Goal: Information Seeking & Learning: Compare options

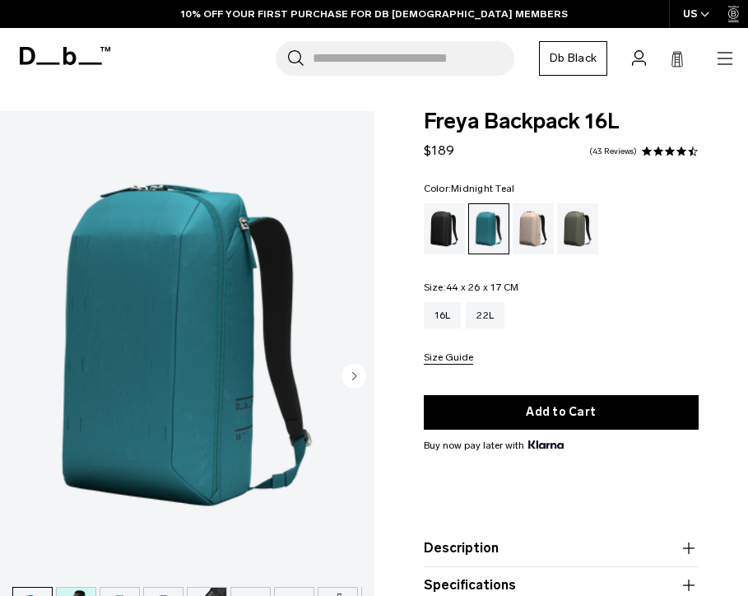
click at [226, 309] on img "1 / 9" at bounding box center [187, 344] width 374 height 467
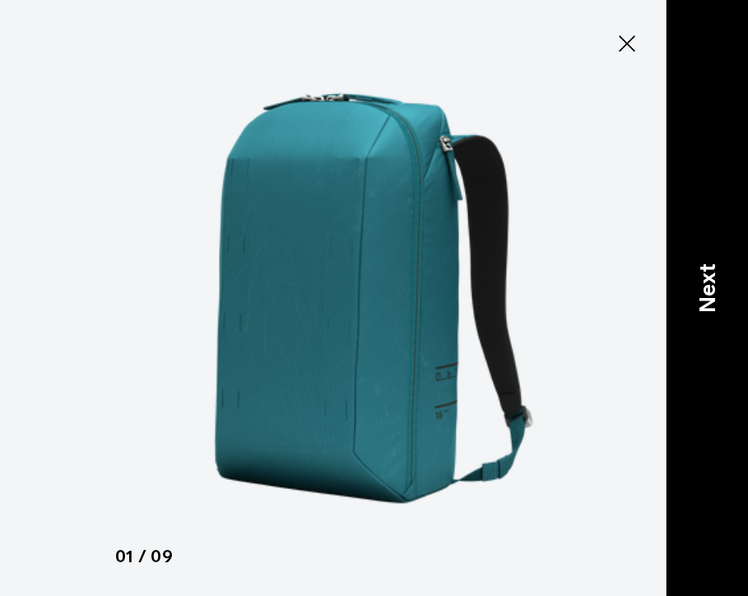
click at [686, 314] on div "Next" at bounding box center [707, 298] width 82 height 596
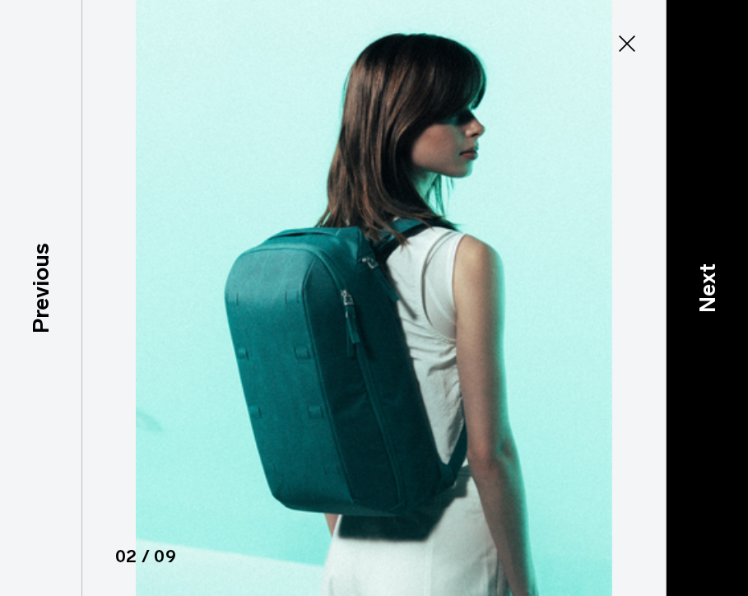
click at [704, 263] on div "Next" at bounding box center [707, 298] width 82 height 596
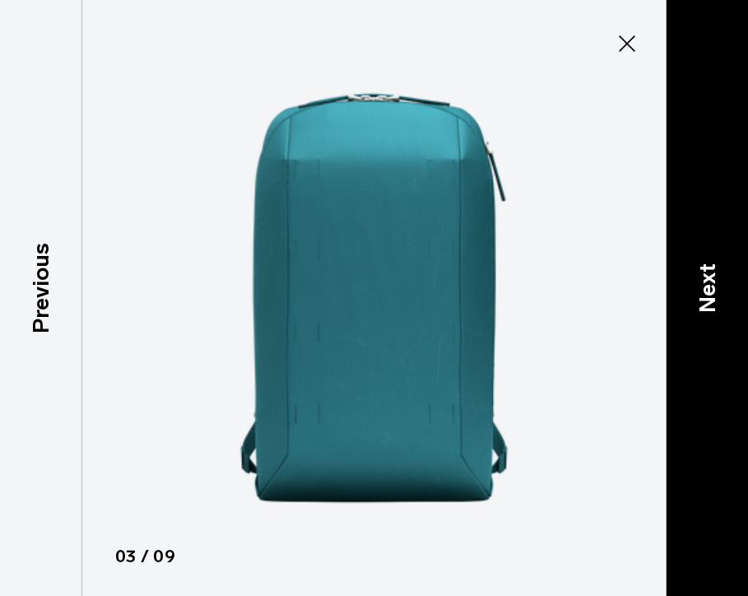
click at [690, 277] on div "Next" at bounding box center [707, 298] width 82 height 596
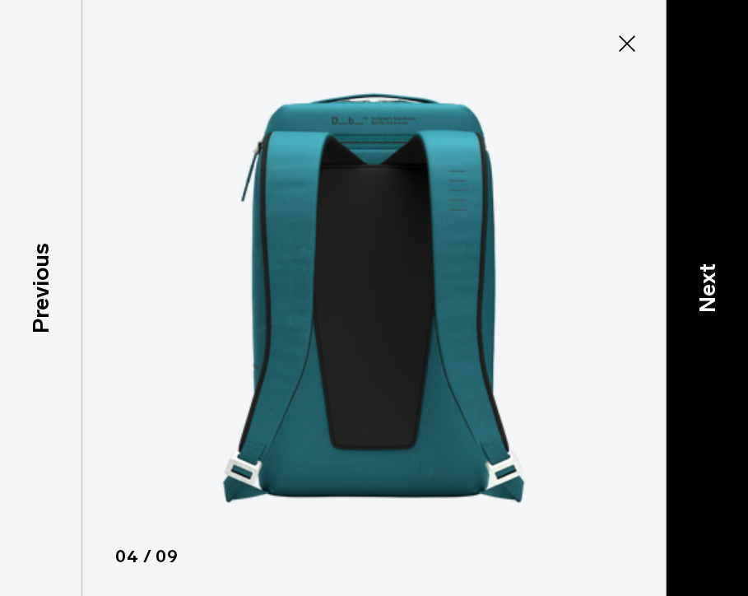
click at [682, 314] on div "Next" at bounding box center [707, 298] width 82 height 596
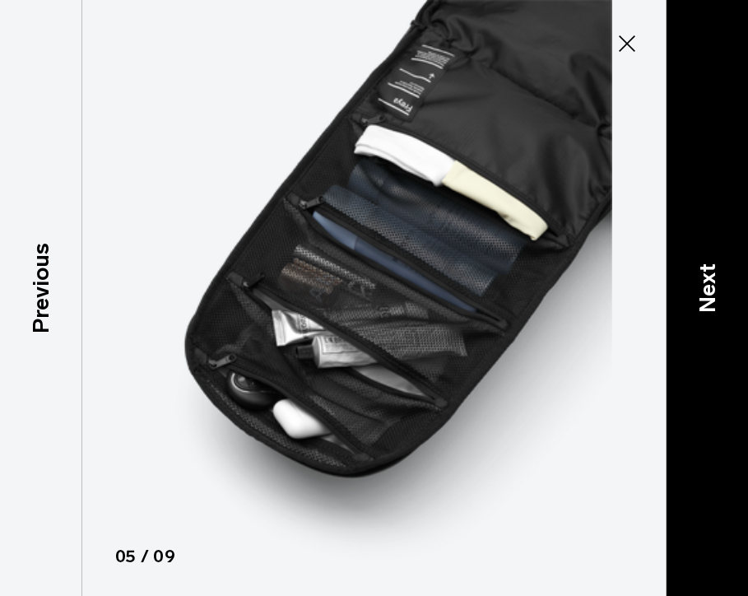
click at [701, 292] on p "Next" at bounding box center [708, 287] width 34 height 49
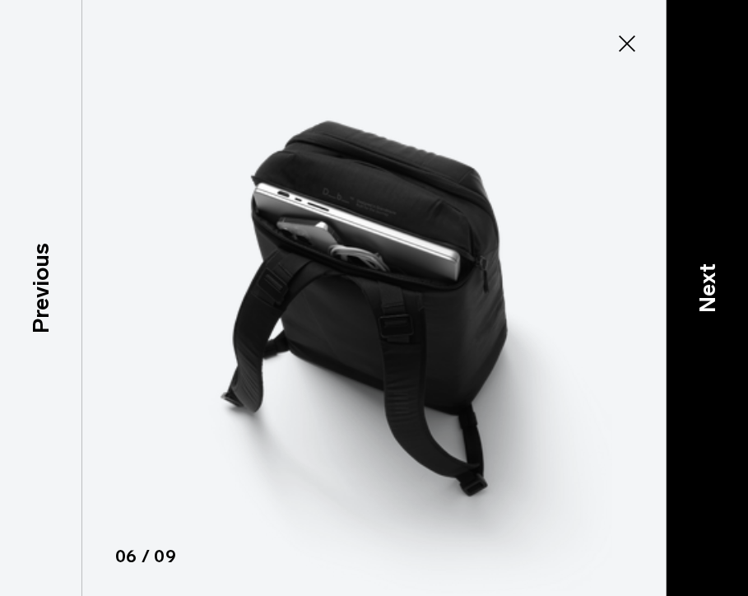
click at [706, 274] on p "Next" at bounding box center [708, 287] width 34 height 49
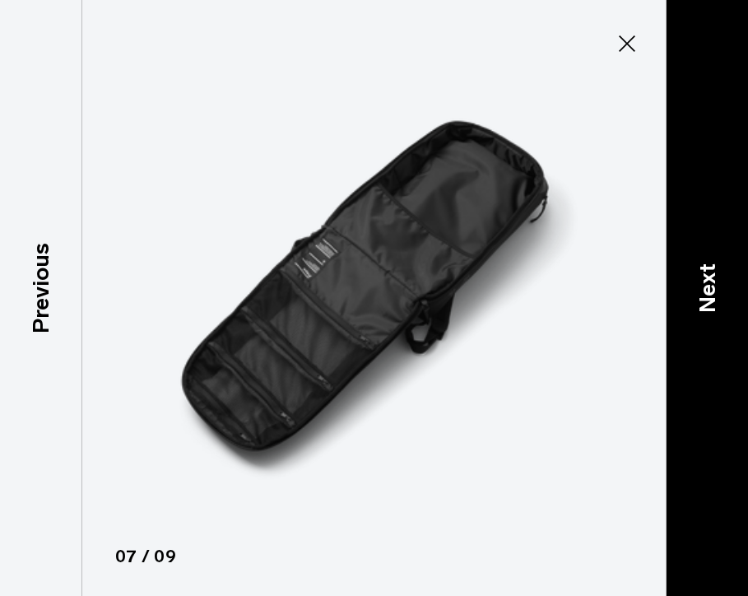
click at [706, 265] on p "Next" at bounding box center [708, 287] width 34 height 49
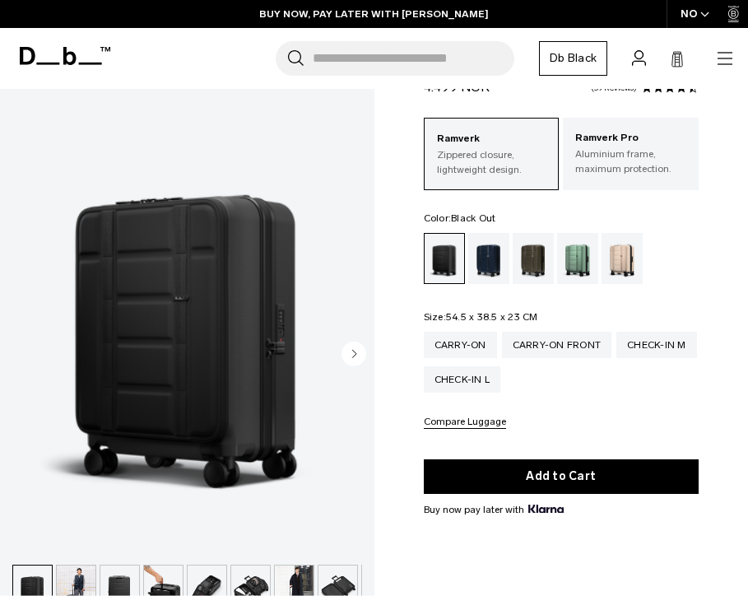
scroll to position [86, 0]
